Goal: Task Accomplishment & Management: Complete application form

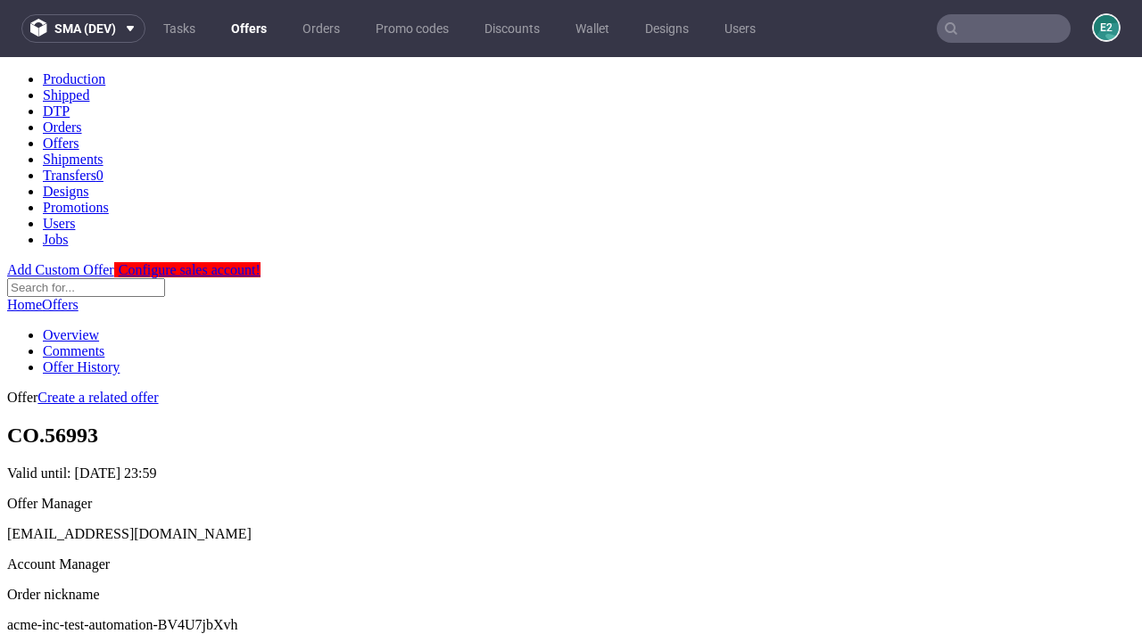
scroll to position [177, 0]
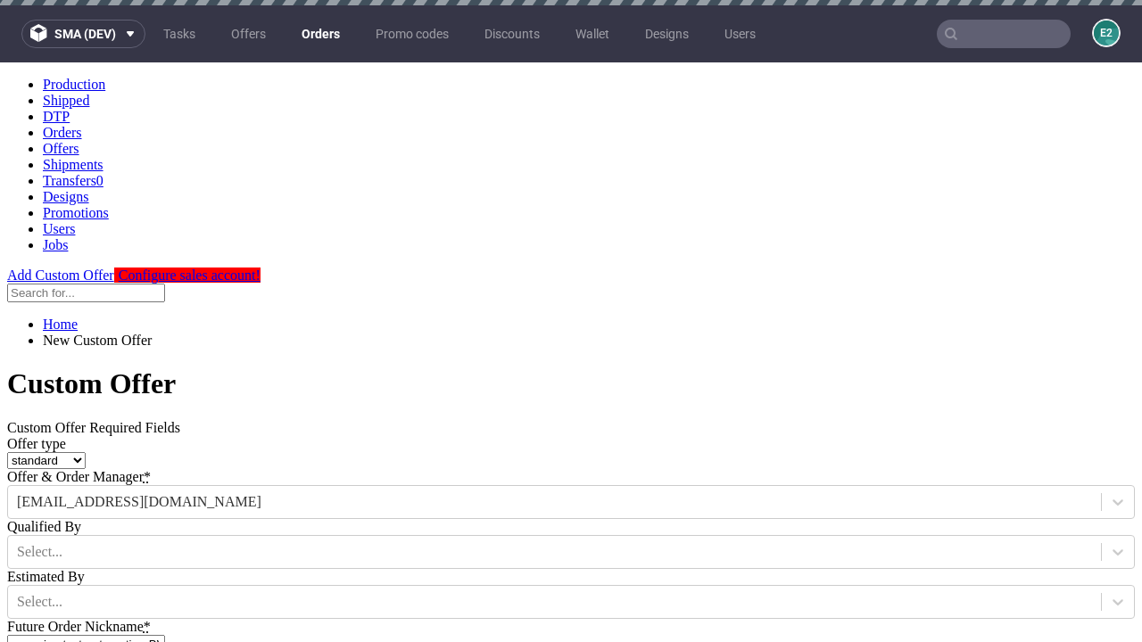
type input "acme-inc-test-automation-BV4U7jbXvh"
type input "[DATE]"
type input "[EMAIL_ADDRESS][DOMAIN_NAME]"
select select "gb"
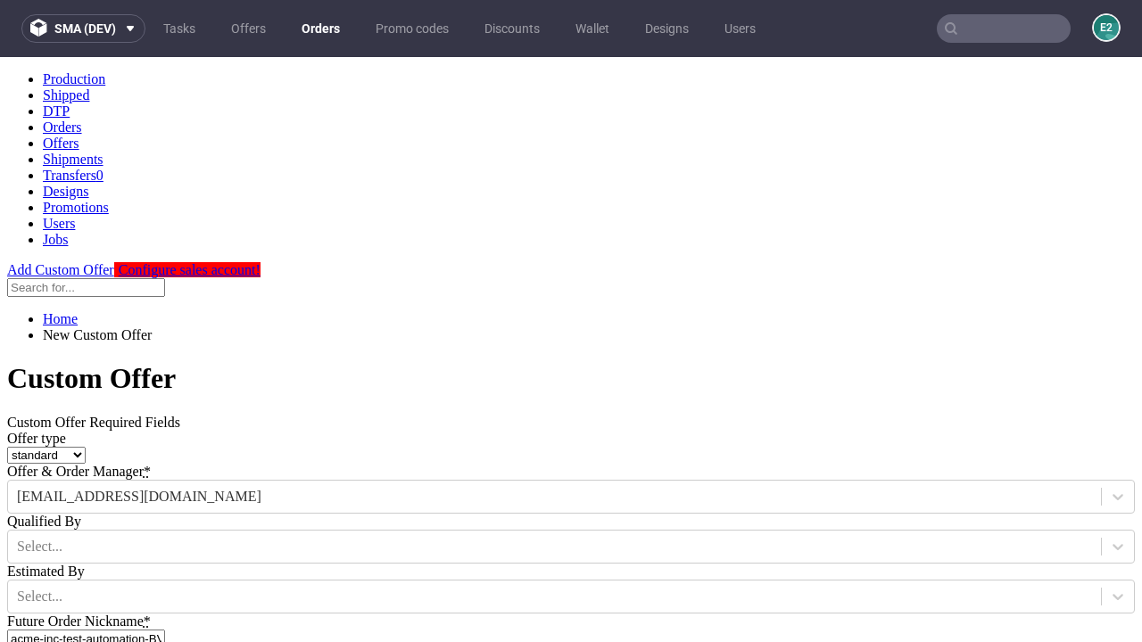
scroll to position [11, 0]
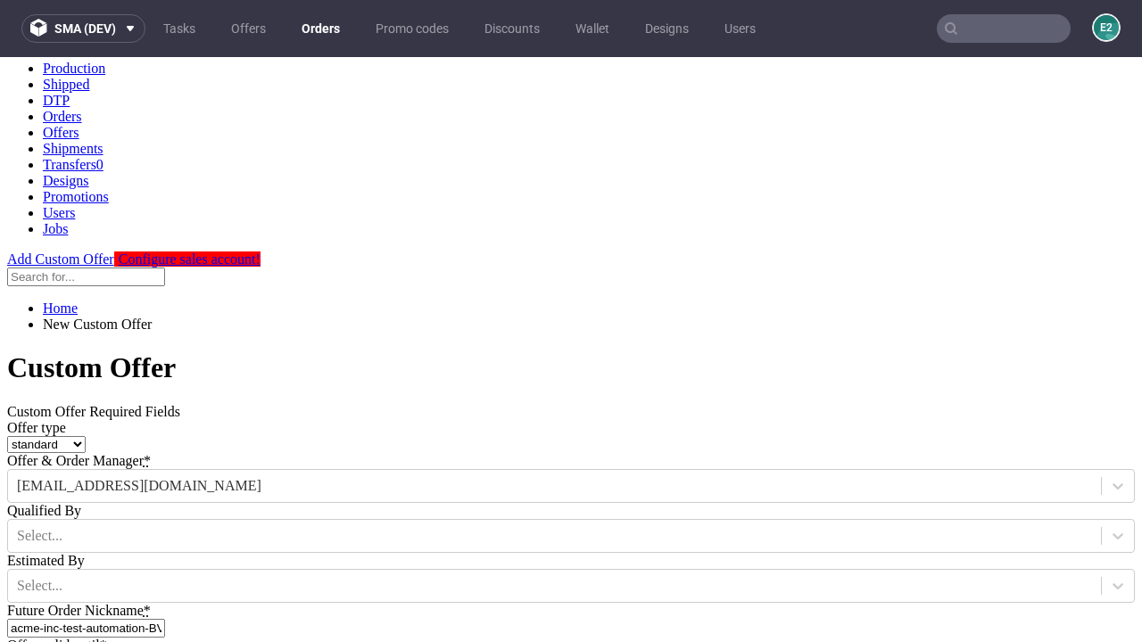
type input "[EMAIL_ADDRESS][DOMAIN_NAME]"
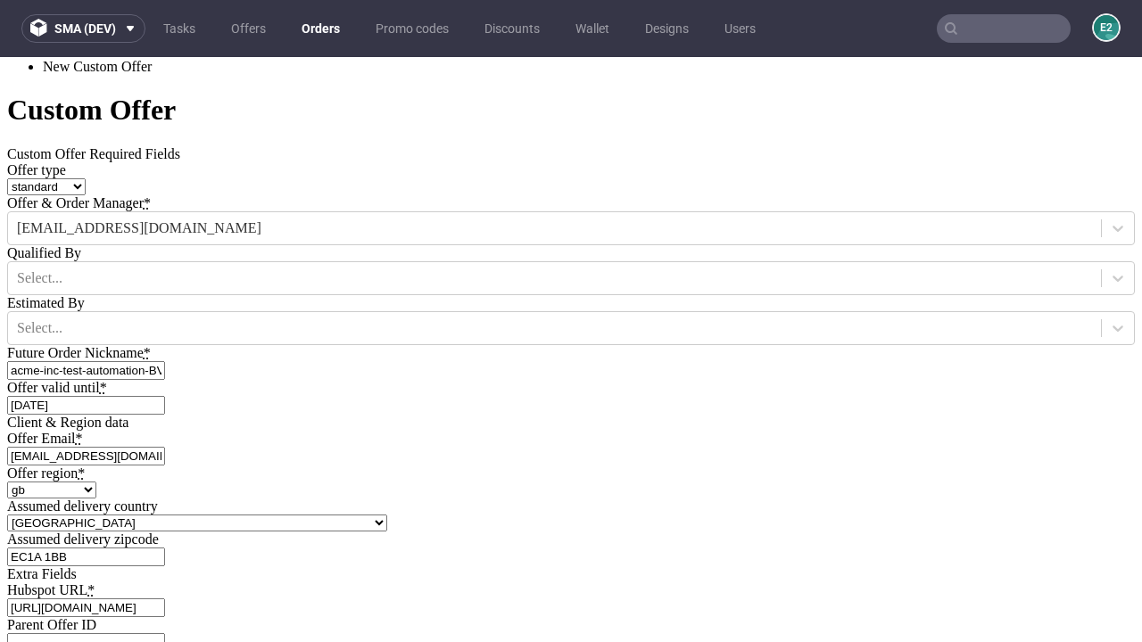
type input "[URL][DOMAIN_NAME]"
type input "Please wait..."
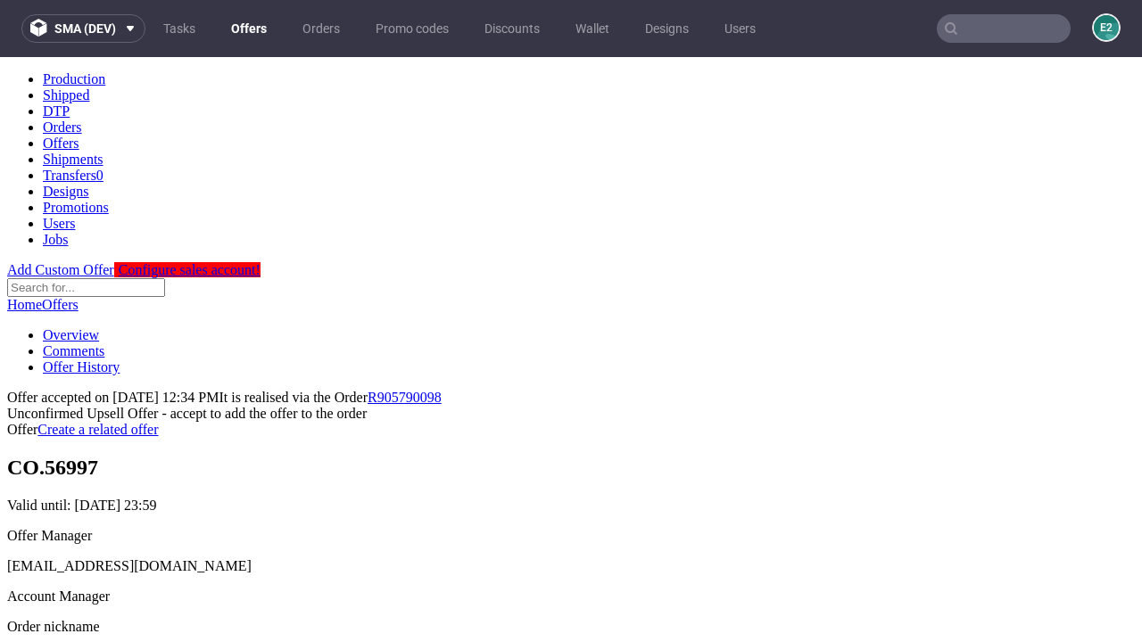
scroll to position [275, 0]
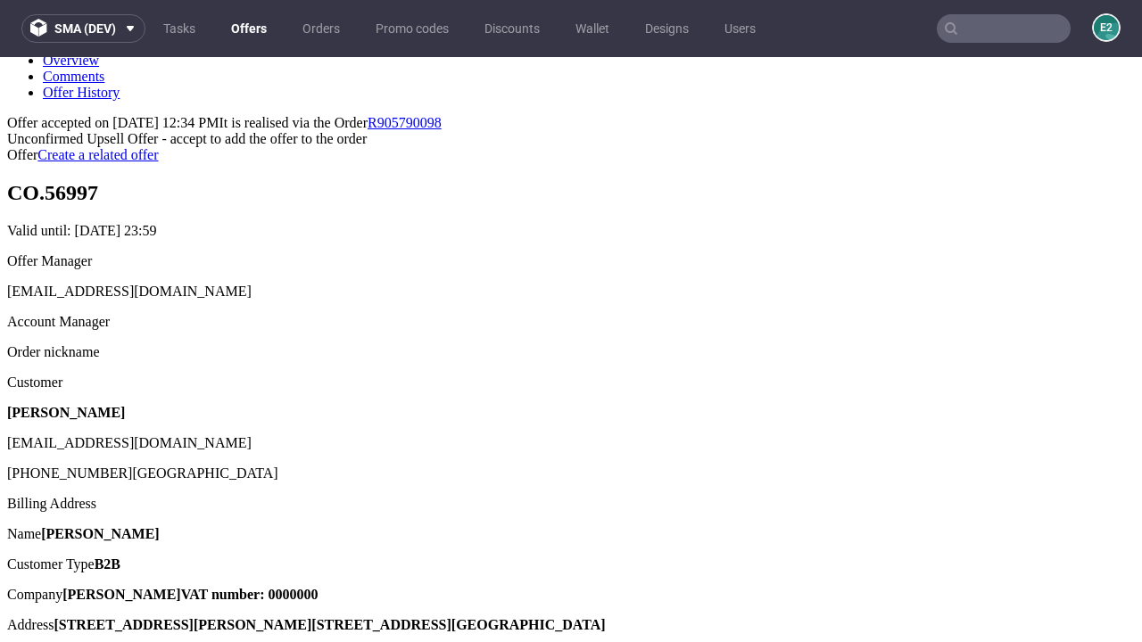
type input "In progress..."
